Goal: Task Accomplishment & Management: Manage account settings

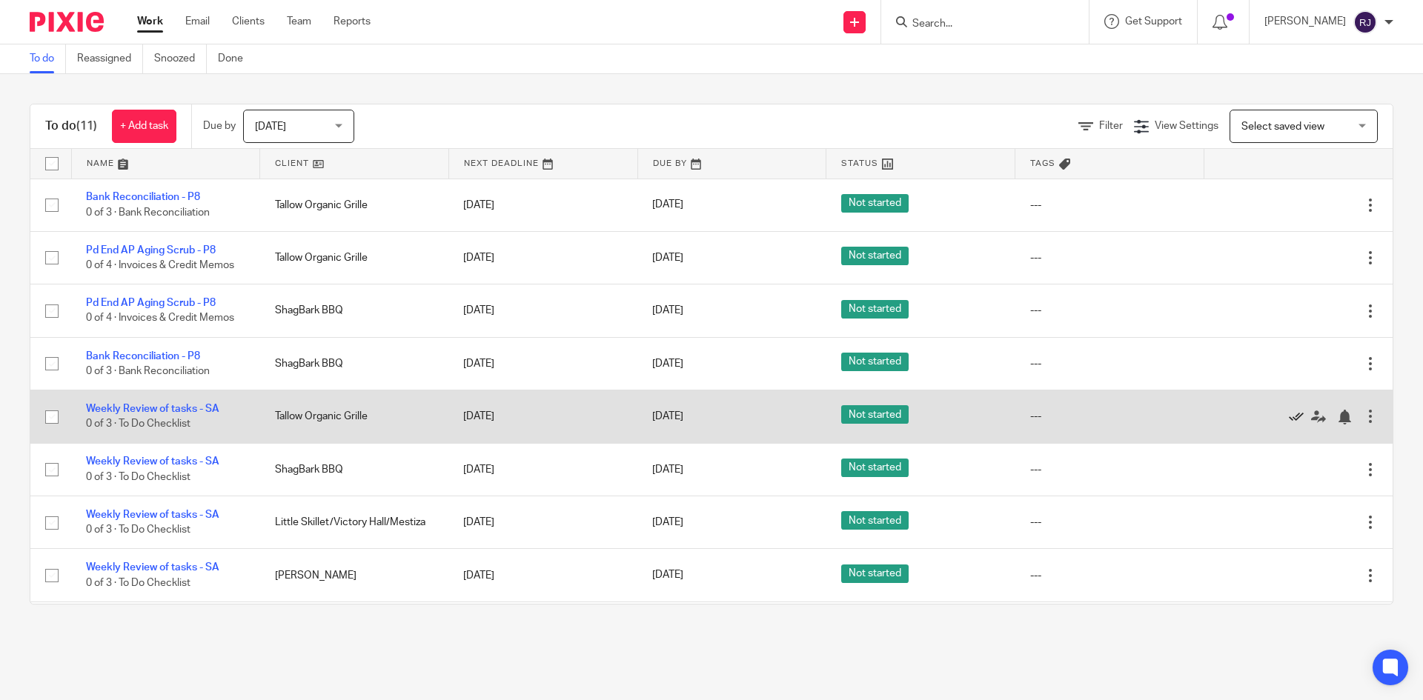
click at [1288, 415] on icon at bounding box center [1295, 417] width 15 height 15
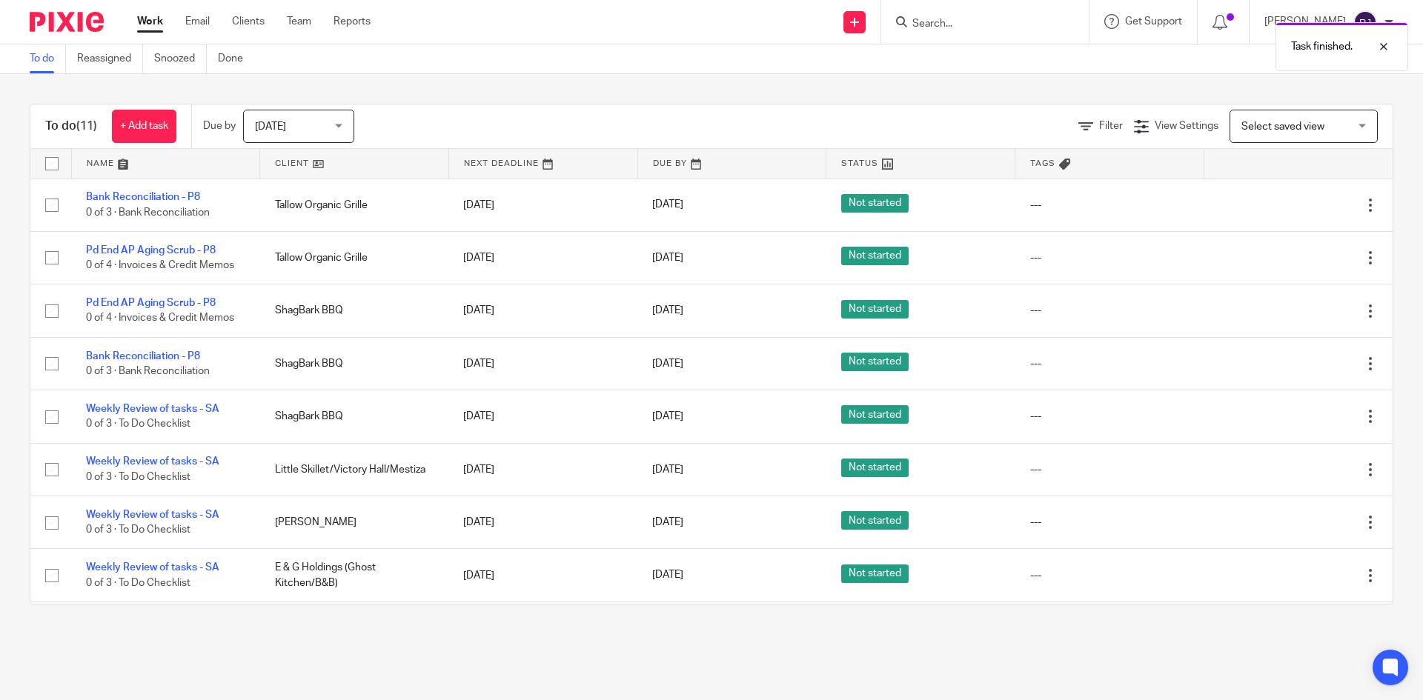
click at [1288, 415] on icon at bounding box center [1295, 417] width 15 height 15
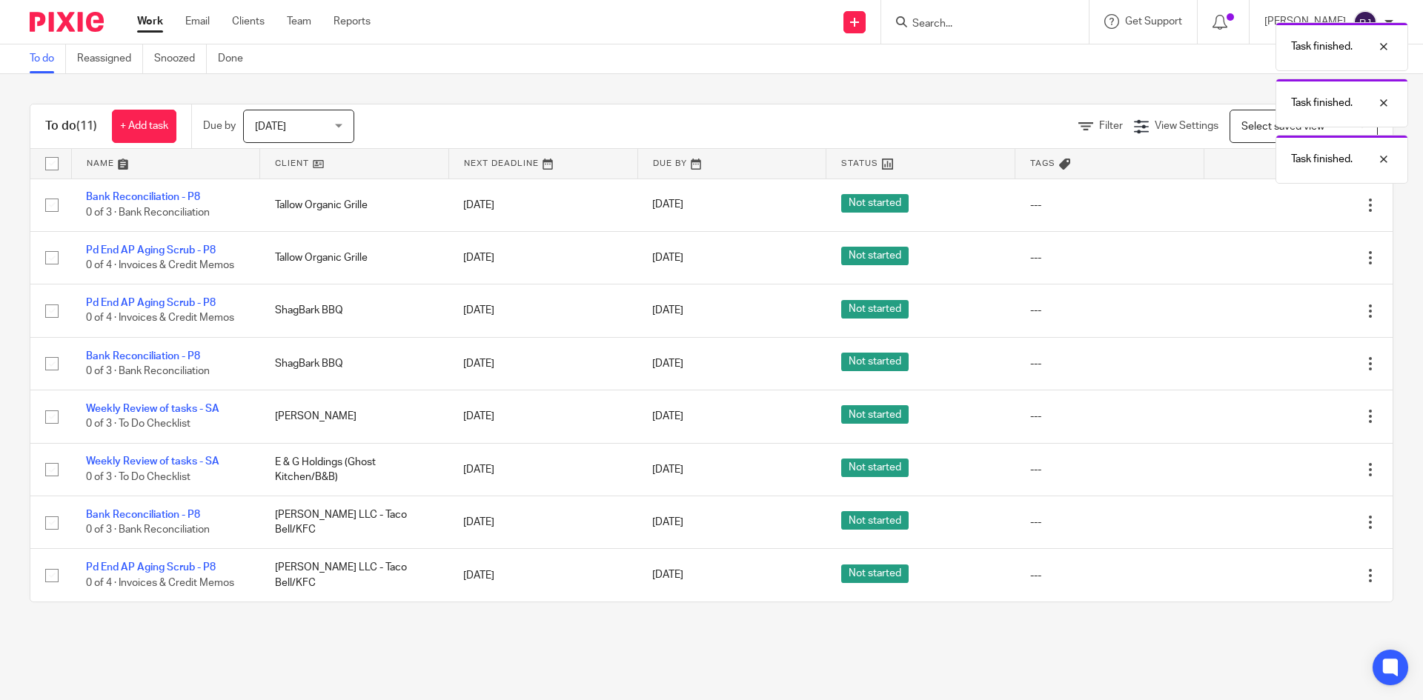
click at [1259, 415] on div at bounding box center [1290, 416] width 144 height 15
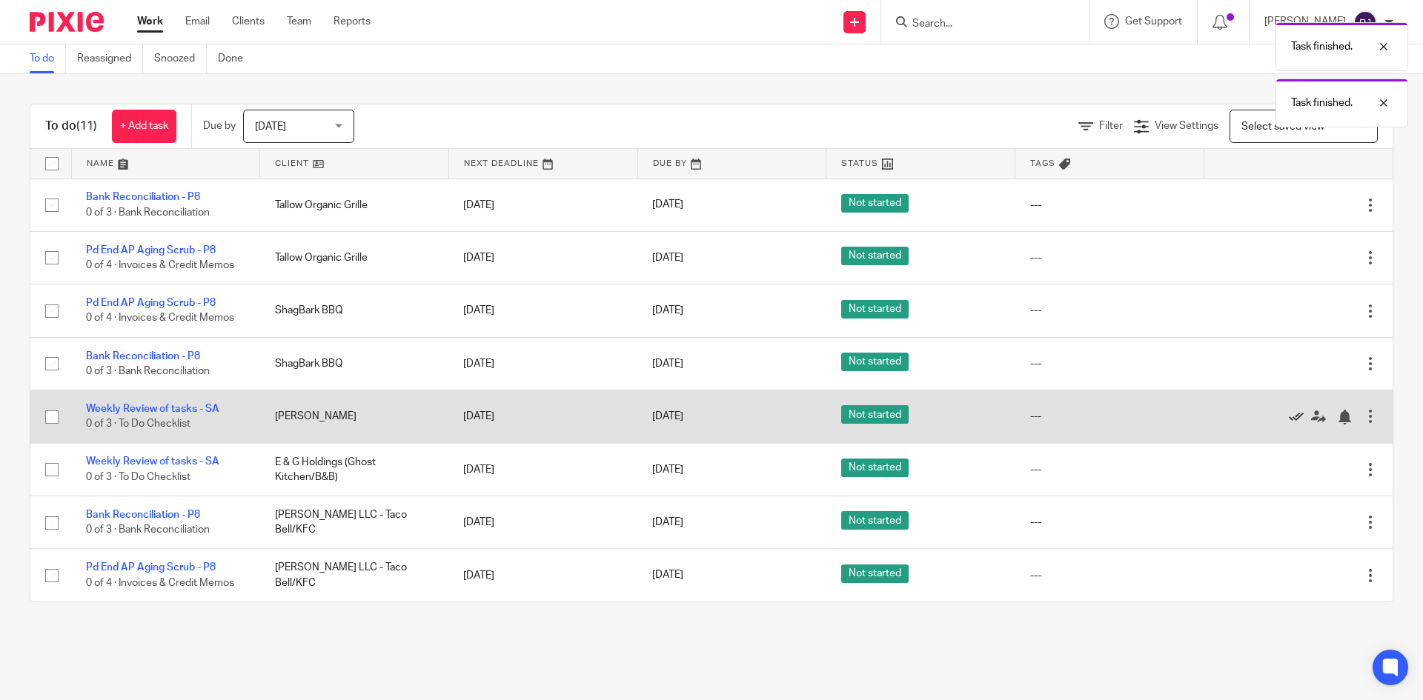
click at [1288, 416] on icon at bounding box center [1295, 417] width 15 height 15
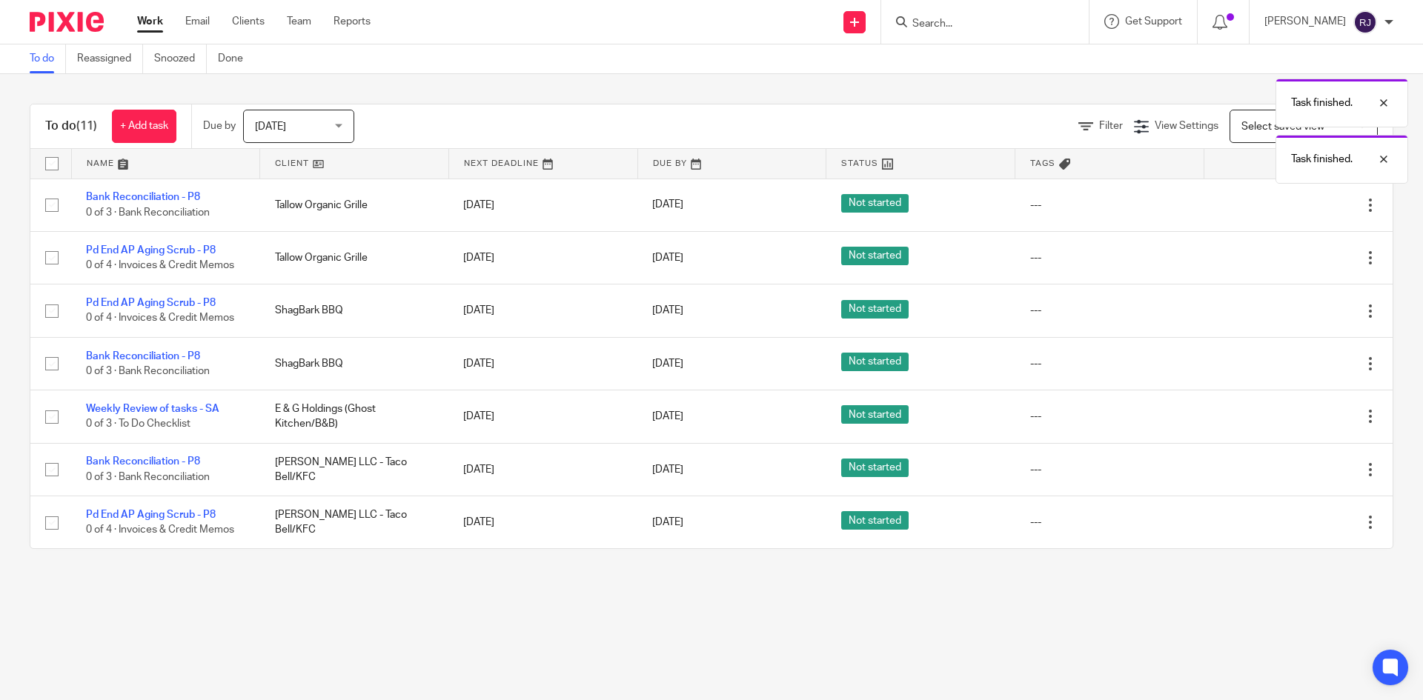
click at [1288, 416] on icon at bounding box center [1295, 417] width 15 height 15
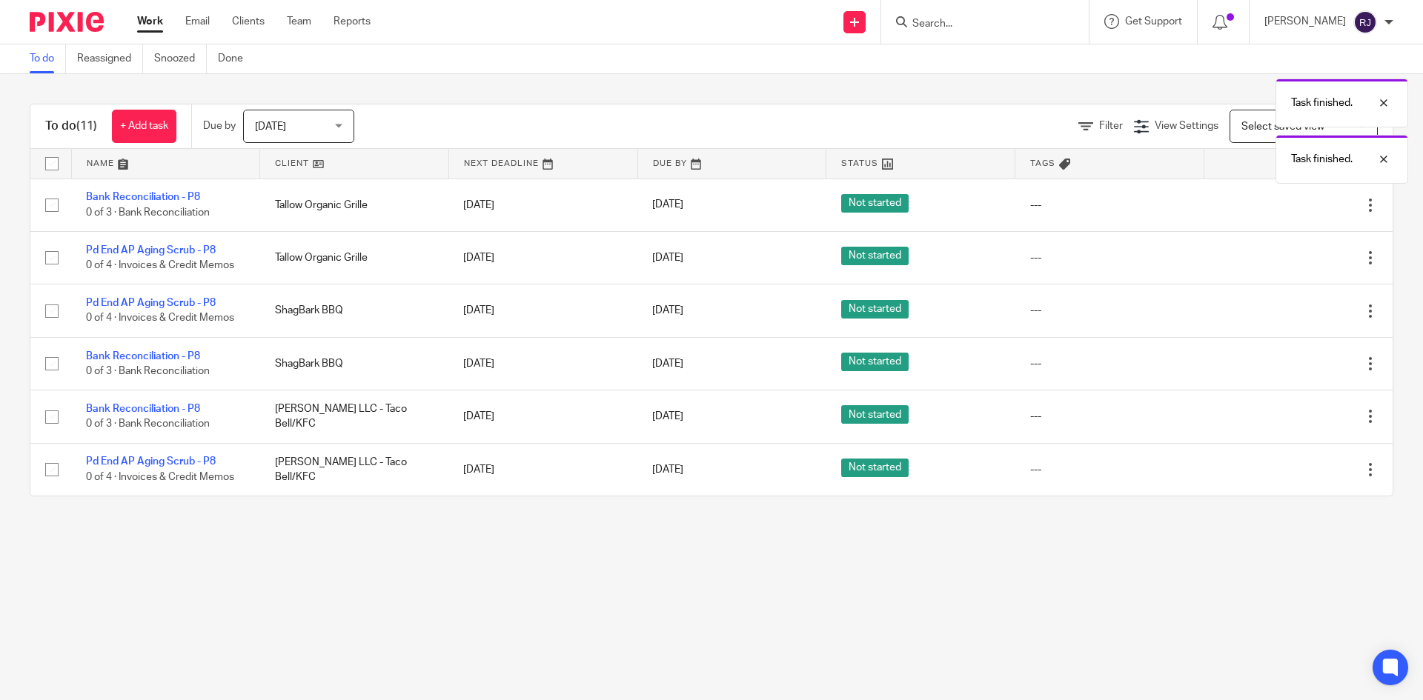
click at [1288, 416] on icon at bounding box center [1295, 417] width 15 height 15
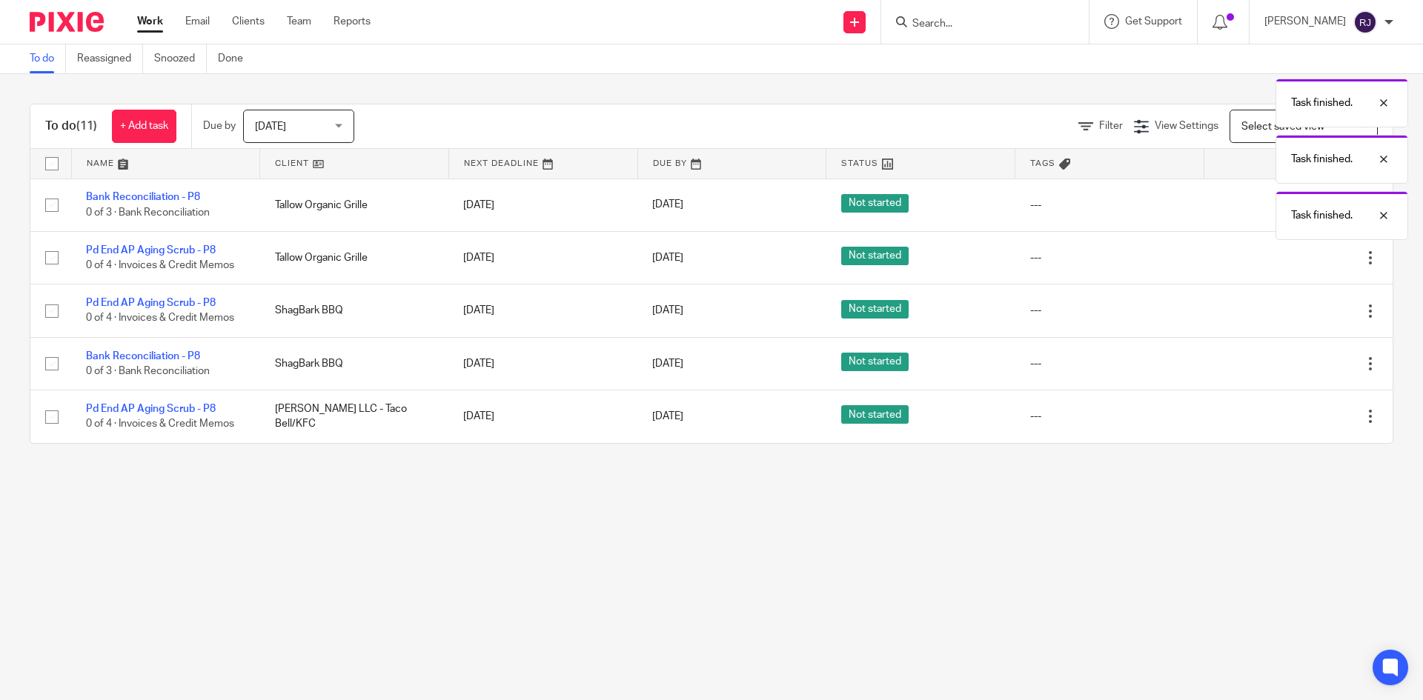
click at [1288, 416] on icon at bounding box center [1295, 417] width 15 height 15
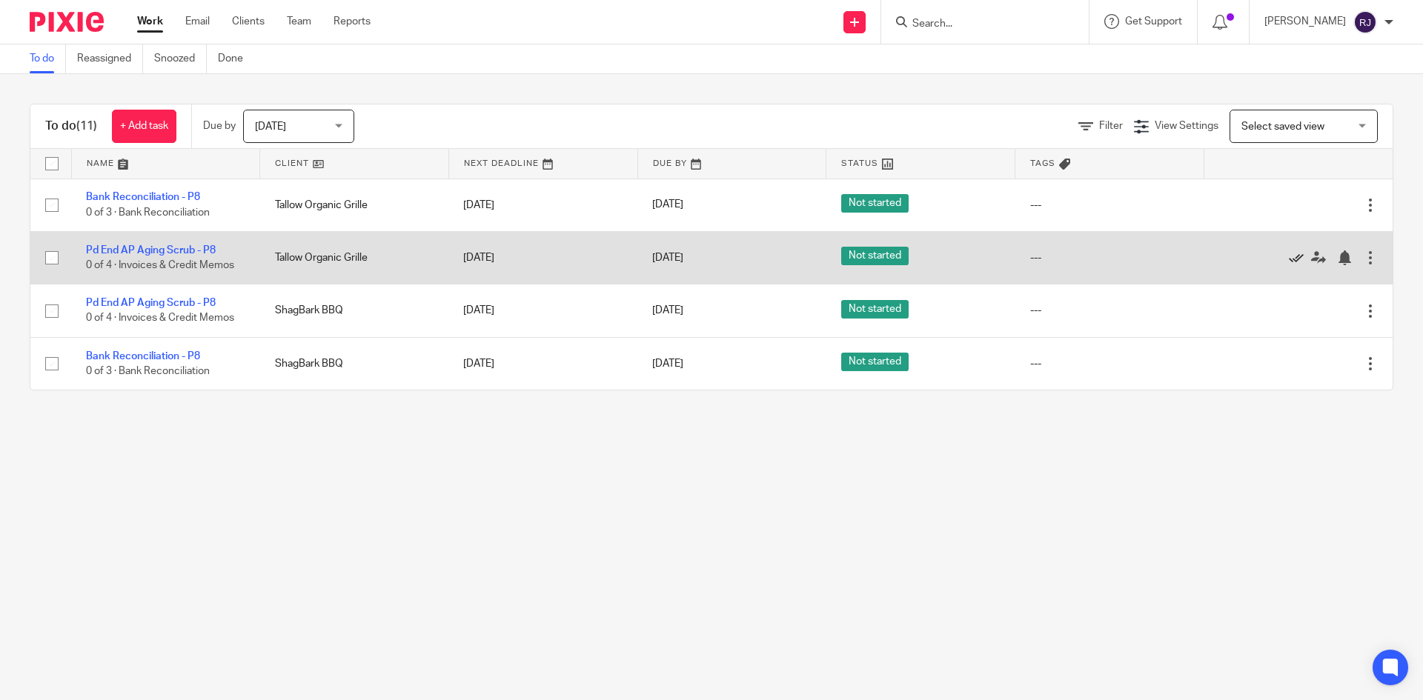
click at [1288, 256] on icon at bounding box center [1295, 257] width 15 height 15
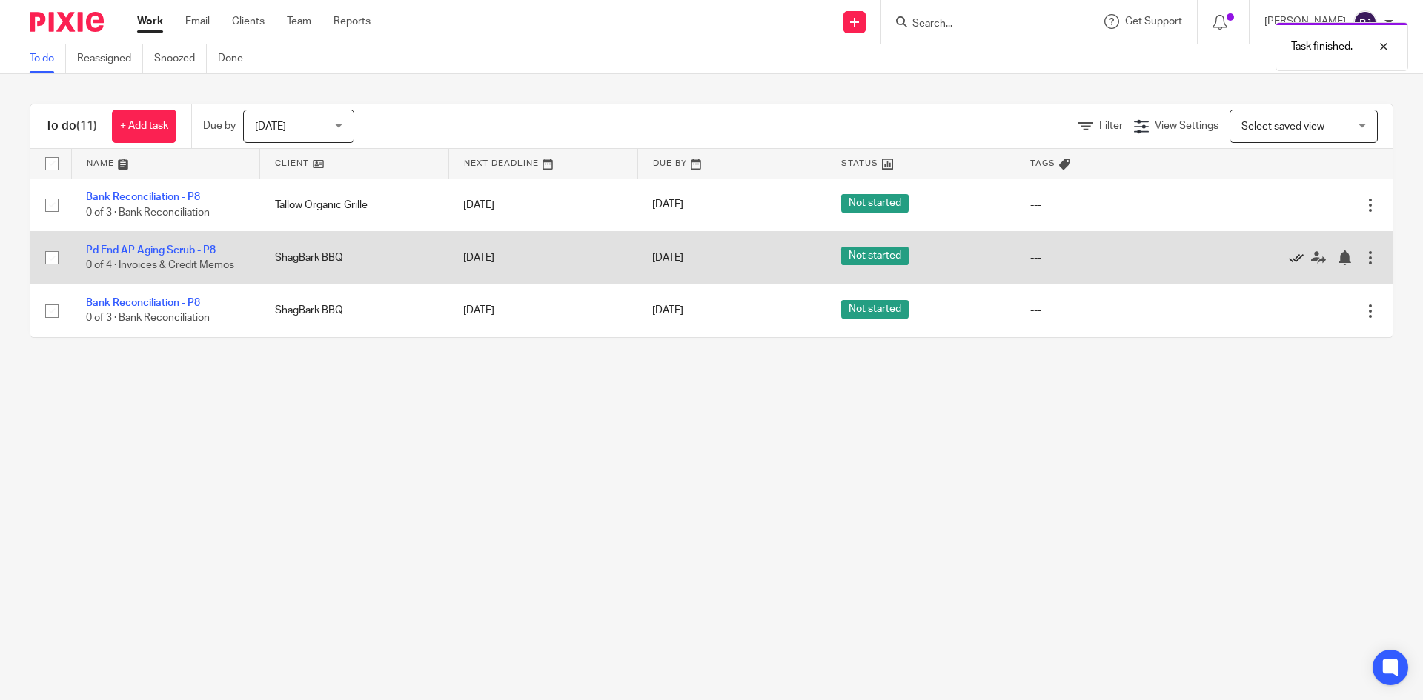
click at [1288, 257] on icon at bounding box center [1295, 257] width 15 height 15
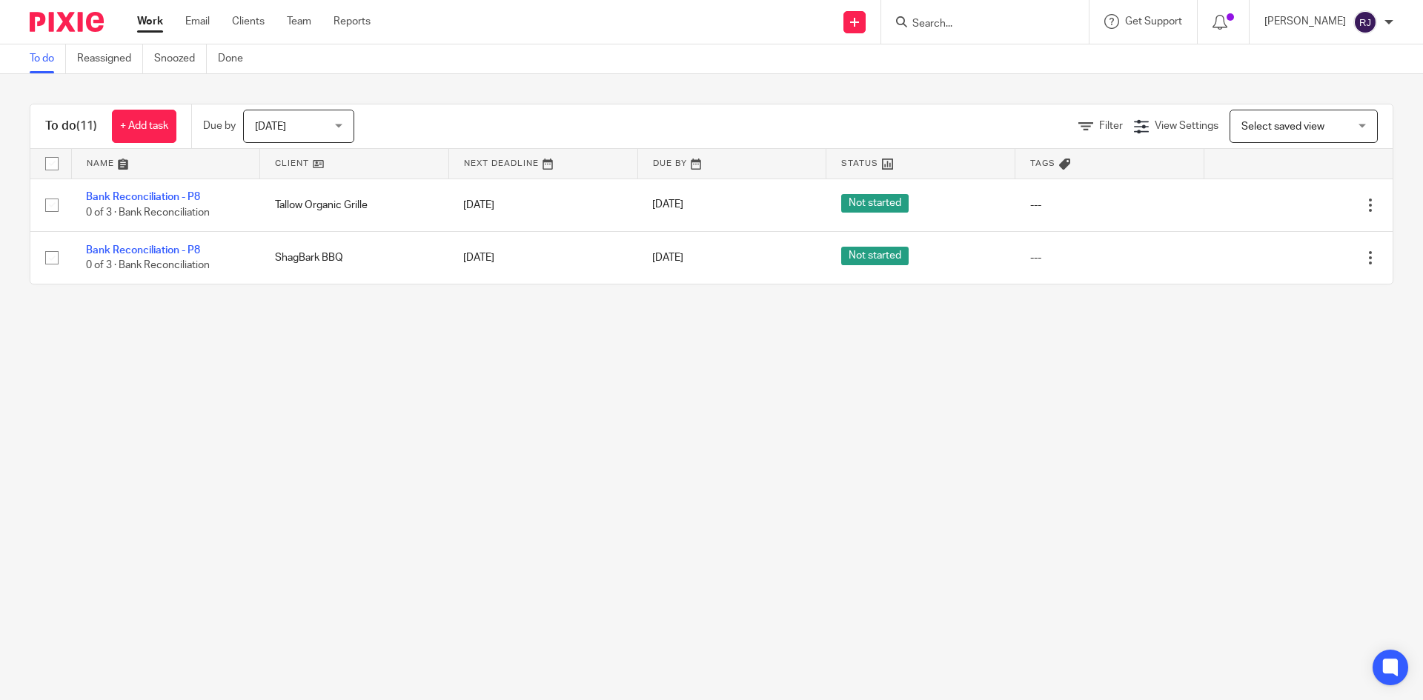
click at [512, 367] on main "To do Reassigned Snoozed Done To do (11) + Add task Due by [DATE] [DATE] [DATE]…" at bounding box center [711, 350] width 1423 height 700
